Goal: Go to known website: Access a specific website the user already knows

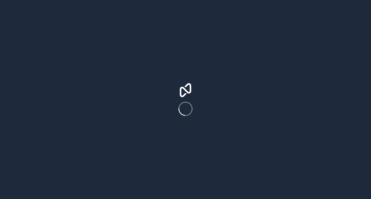
click at [233, 67] on div at bounding box center [185, 99] width 371 height 199
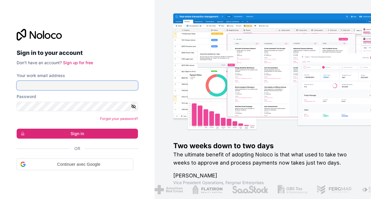
click at [111, 86] on input "Your work email address" at bounding box center [77, 85] width 121 height 9
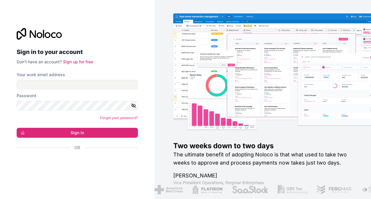
click at [171, 134] on div "Two weeks down to two days The ultimate benefit of adopting Noloco is that what…" at bounding box center [263, 99] width 216 height 199
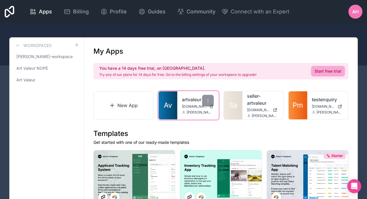
click at [173, 104] on link "Av" at bounding box center [167, 105] width 19 height 28
